Goal: Information Seeking & Learning: Learn about a topic

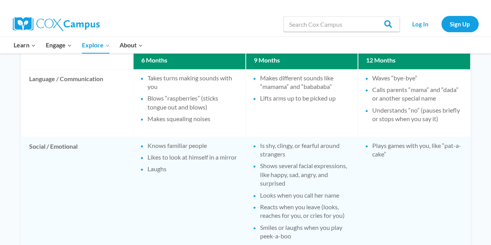
scroll to position [481, 0]
